Goal: Find contact information: Obtain details needed to contact an individual or organization

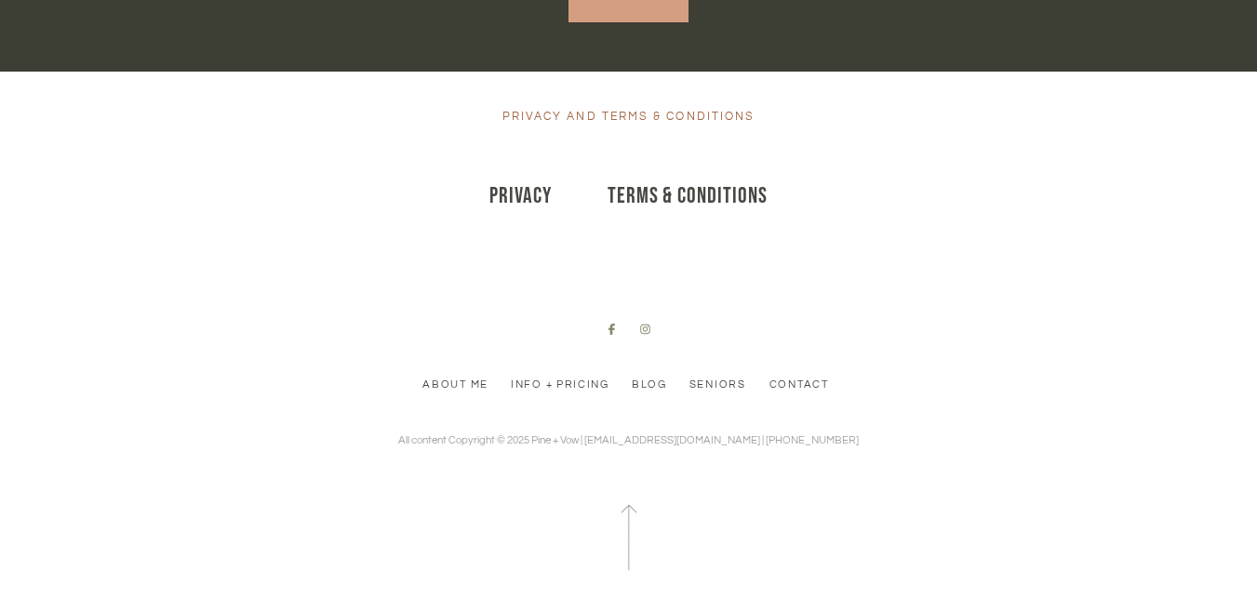
scroll to position [10757, 0]
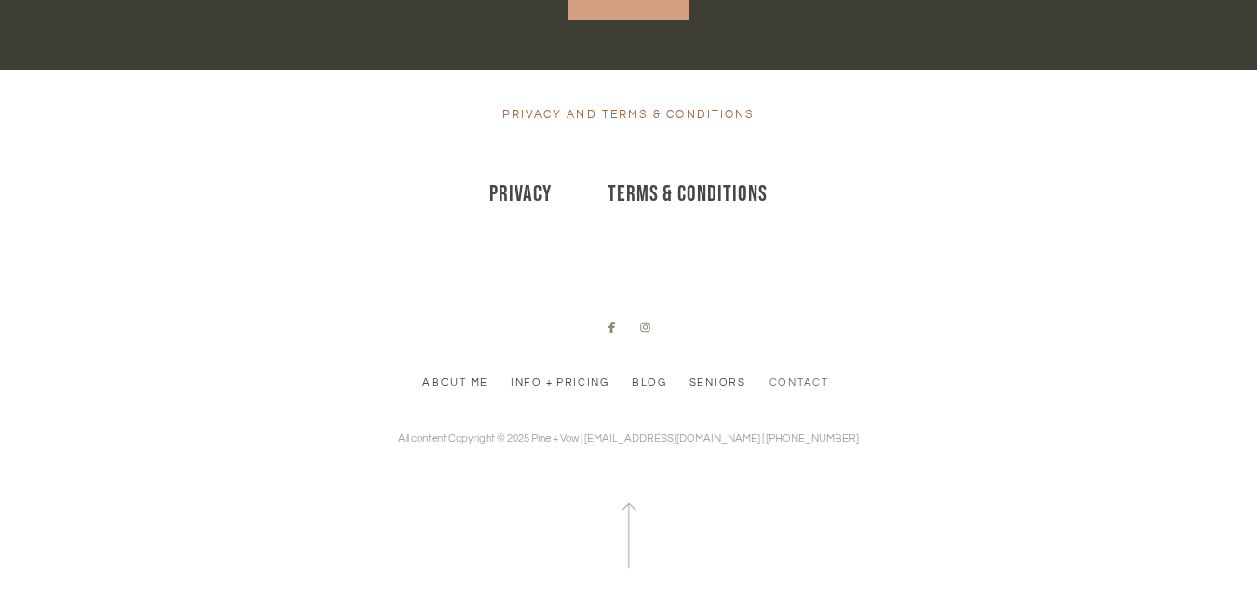
click at [796, 375] on link "Contact" at bounding box center [799, 383] width 74 height 17
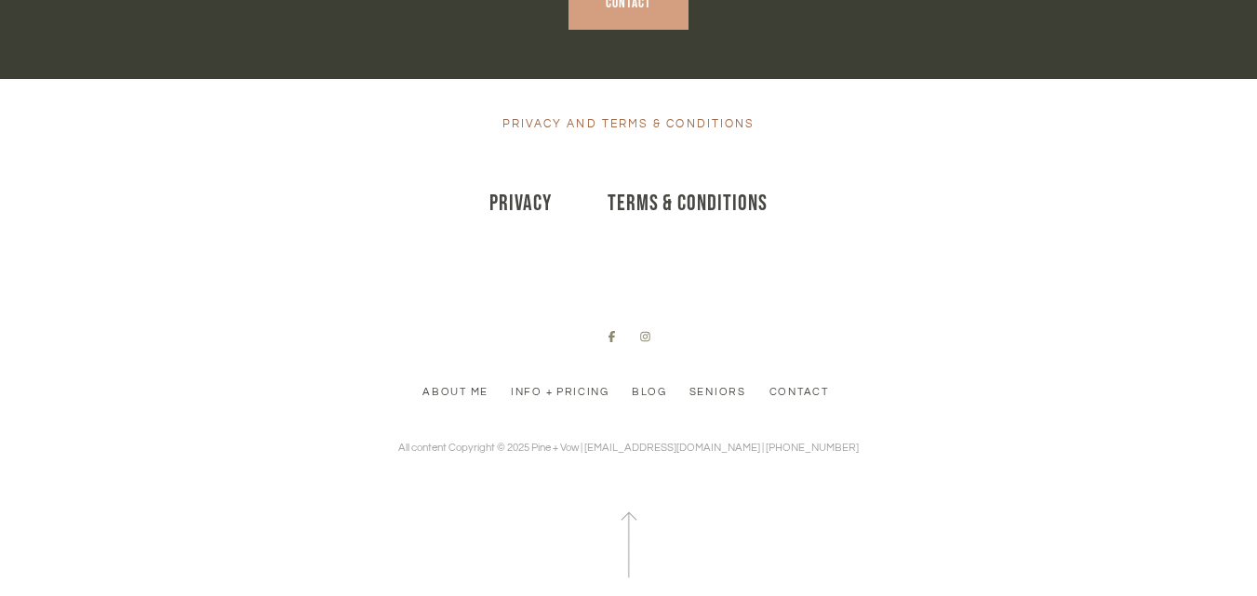
scroll to position [10757, 0]
